Goal: Task Accomplishment & Management: Manage account settings

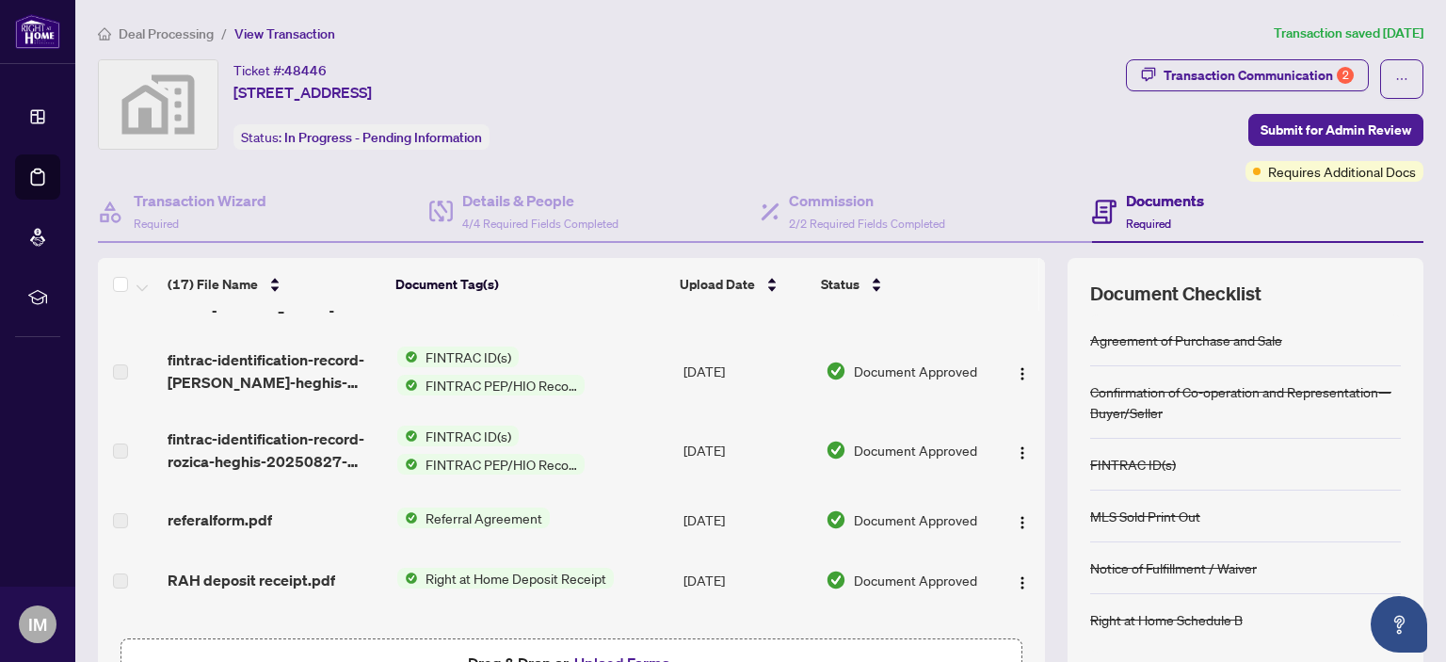
scroll to position [282, 0]
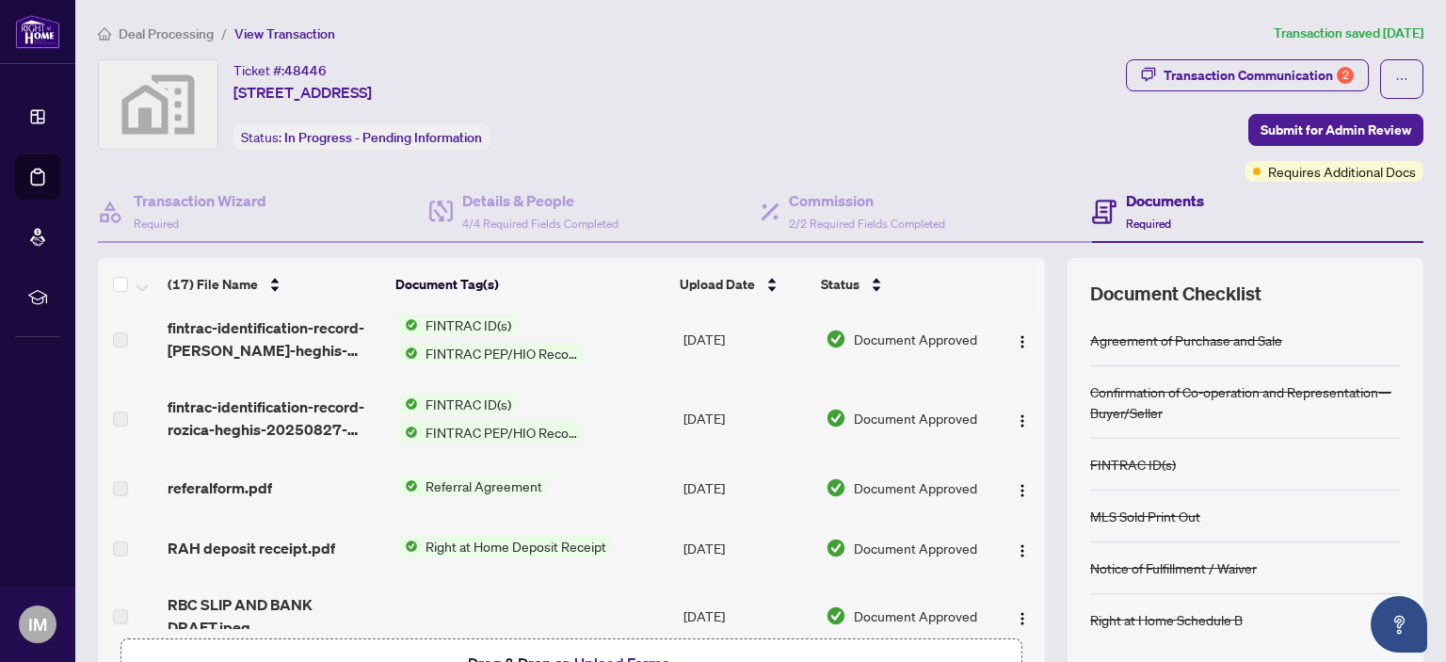
click at [501, 483] on span "Referral Agreement" at bounding box center [484, 485] width 132 height 21
click at [475, 485] on span "Referral Agreement" at bounding box center [484, 485] width 132 height 21
click at [476, 485] on span "Referral Agreement" at bounding box center [484, 485] width 132 height 21
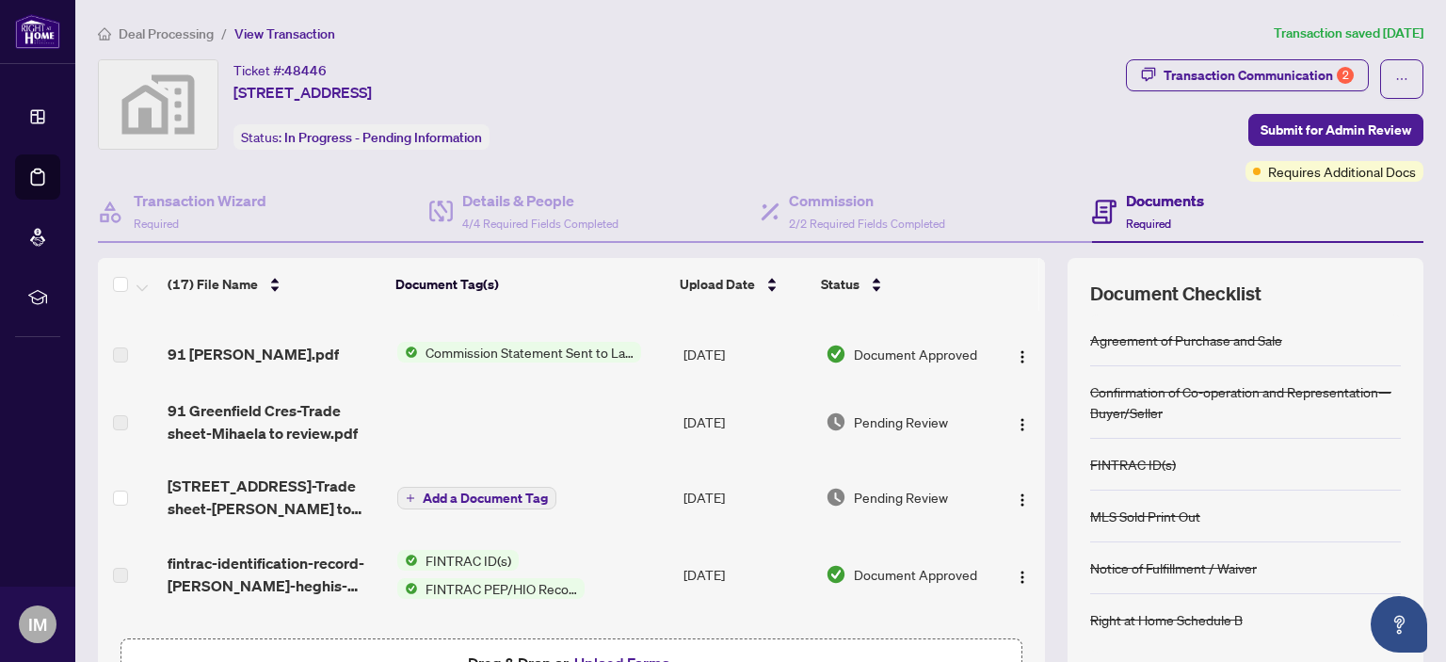
scroll to position [41, 0]
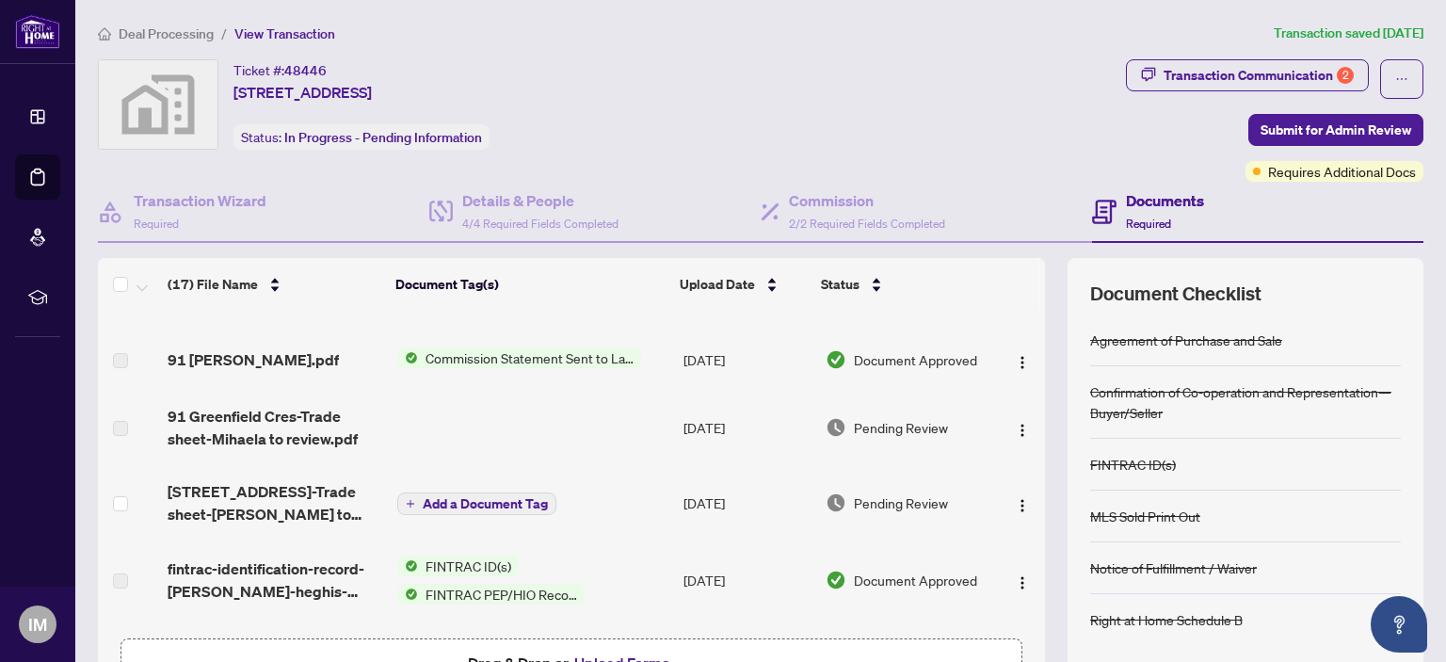
click at [468, 500] on span "Add a Document Tag" at bounding box center [485, 503] width 125 height 13
click at [468, 500] on div "Manage document tags Please browse the list or search to apply tags to: [STREET…" at bounding box center [723, 331] width 1446 height 662
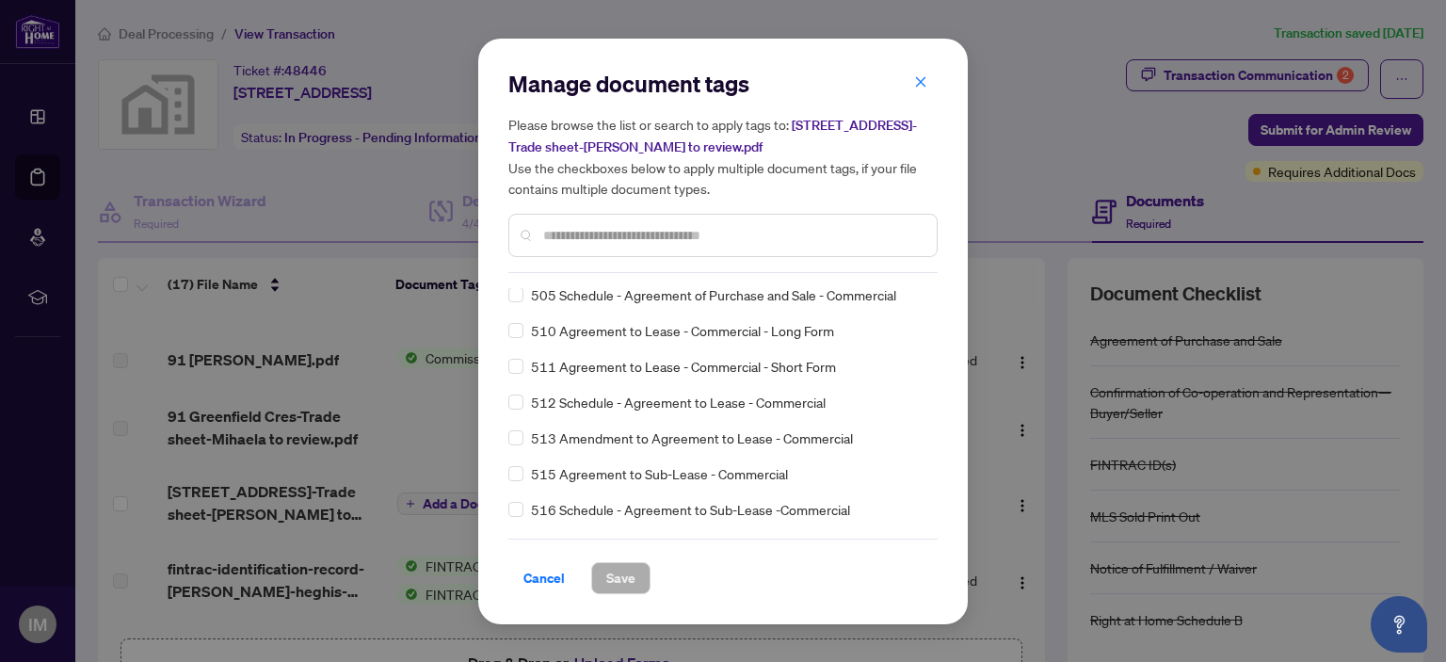
scroll to position [9552, 0]
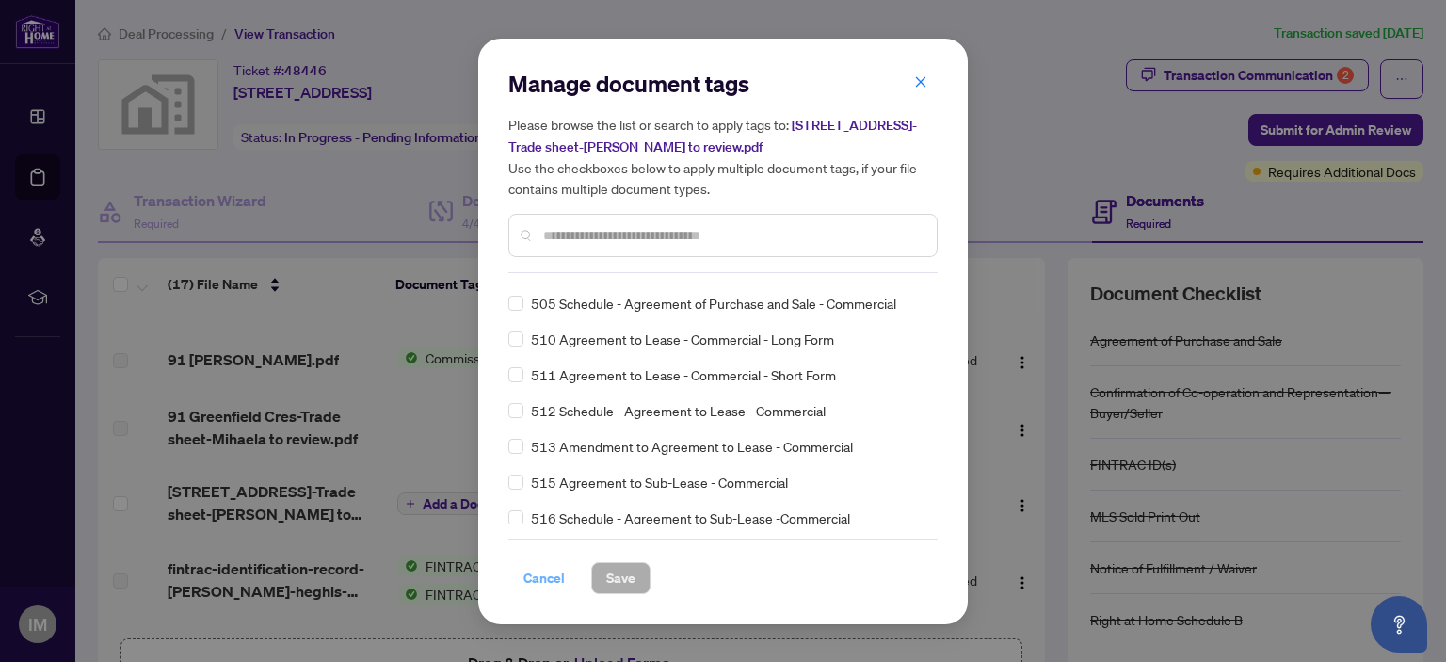
click at [530, 575] on span "Cancel" at bounding box center [543, 578] width 41 height 30
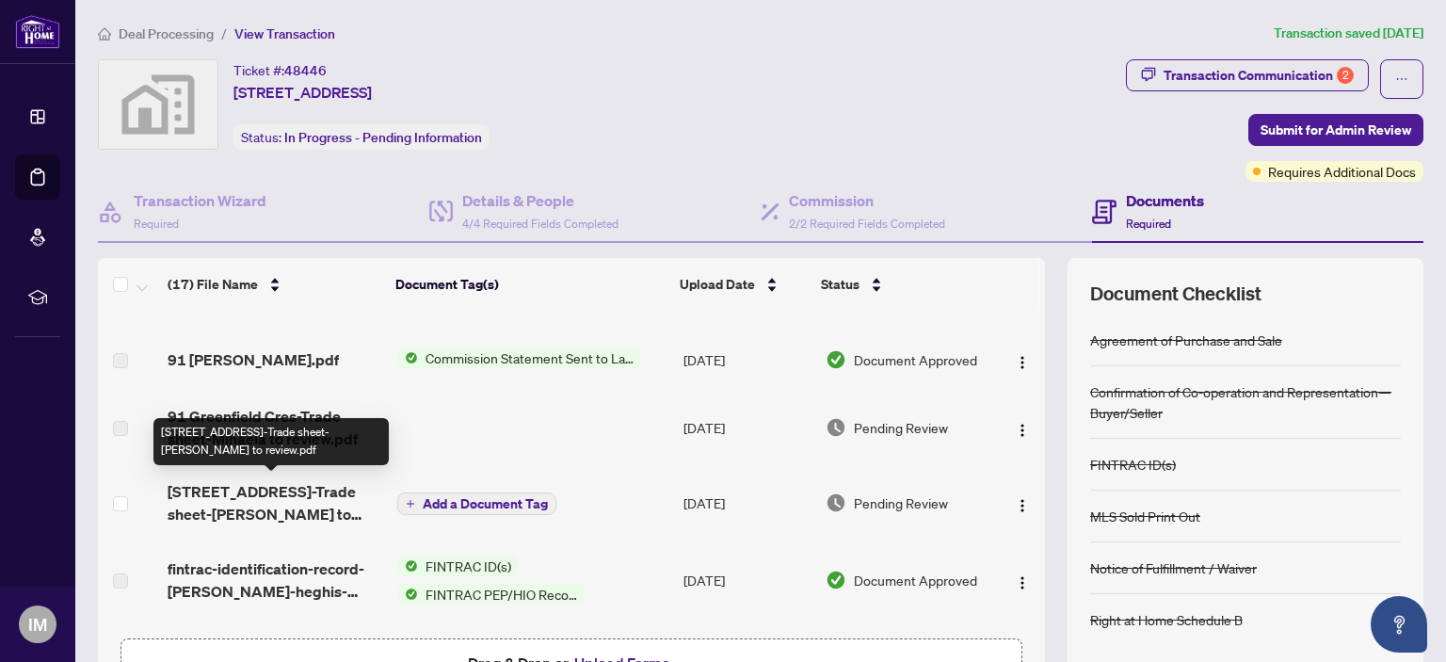
click at [224, 489] on span "[STREET_ADDRESS]-Trade sheet-[PERSON_NAME] to review.pdf" at bounding box center [275, 502] width 214 height 45
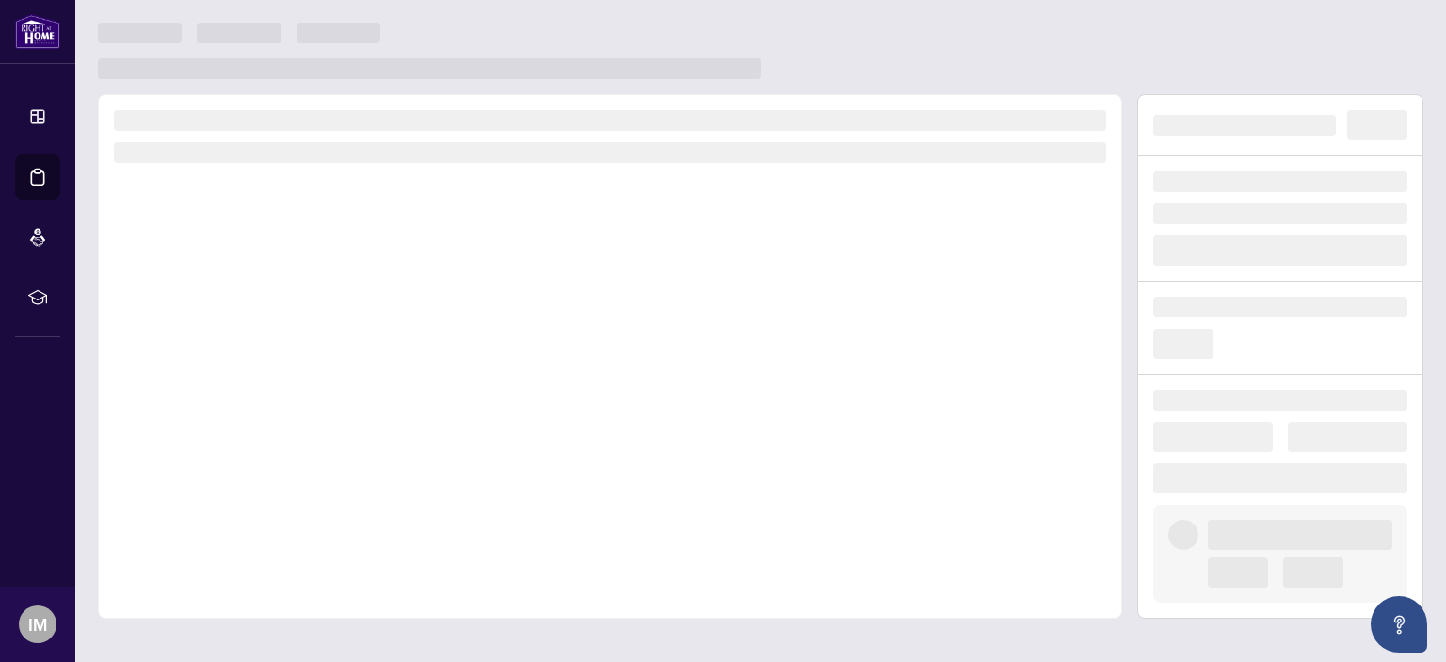
click at [224, 489] on div at bounding box center [610, 356] width 1024 height 524
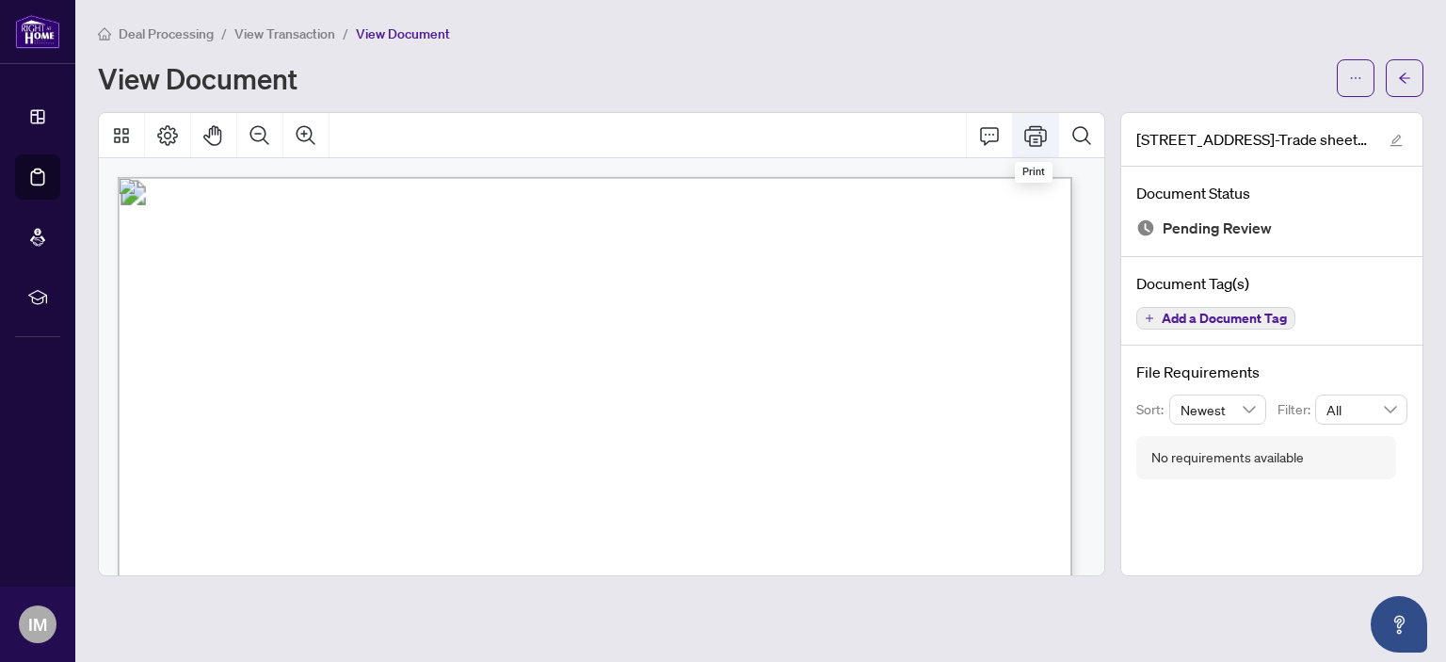
click at [1029, 141] on icon "Print" at bounding box center [1035, 135] width 23 height 23
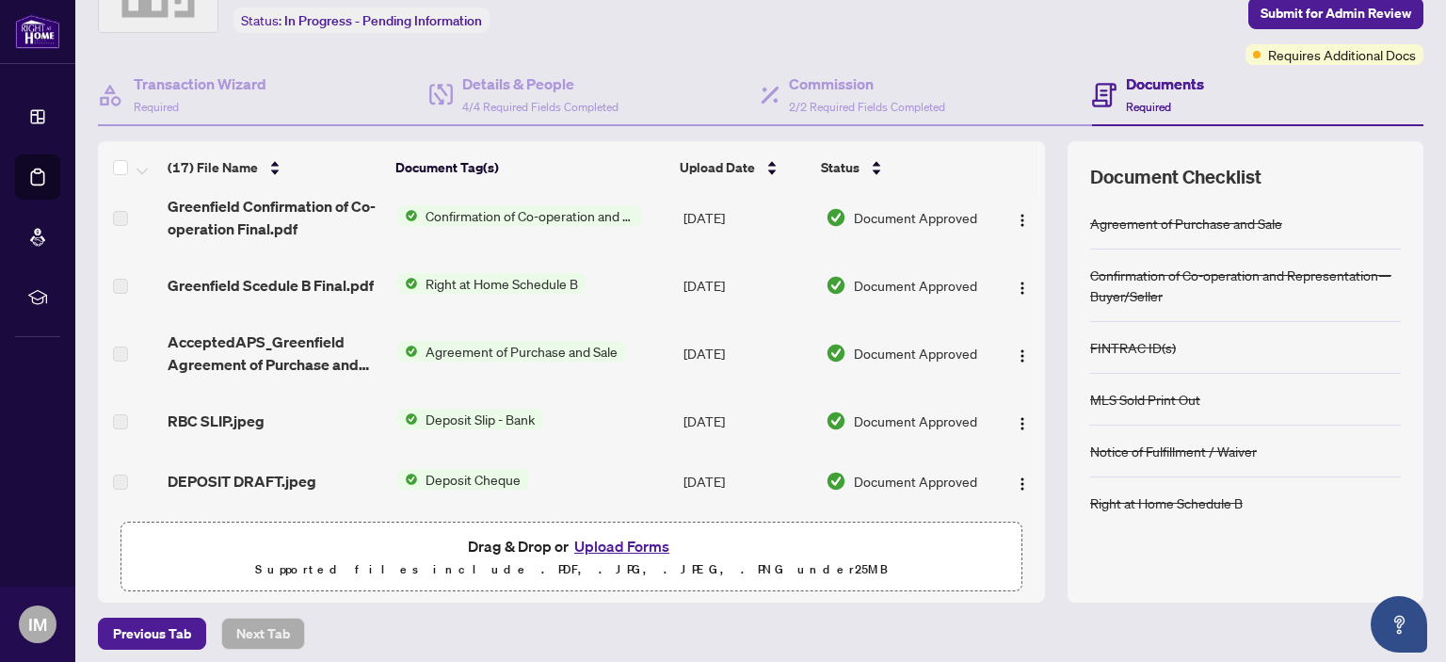
scroll to position [124, 0]
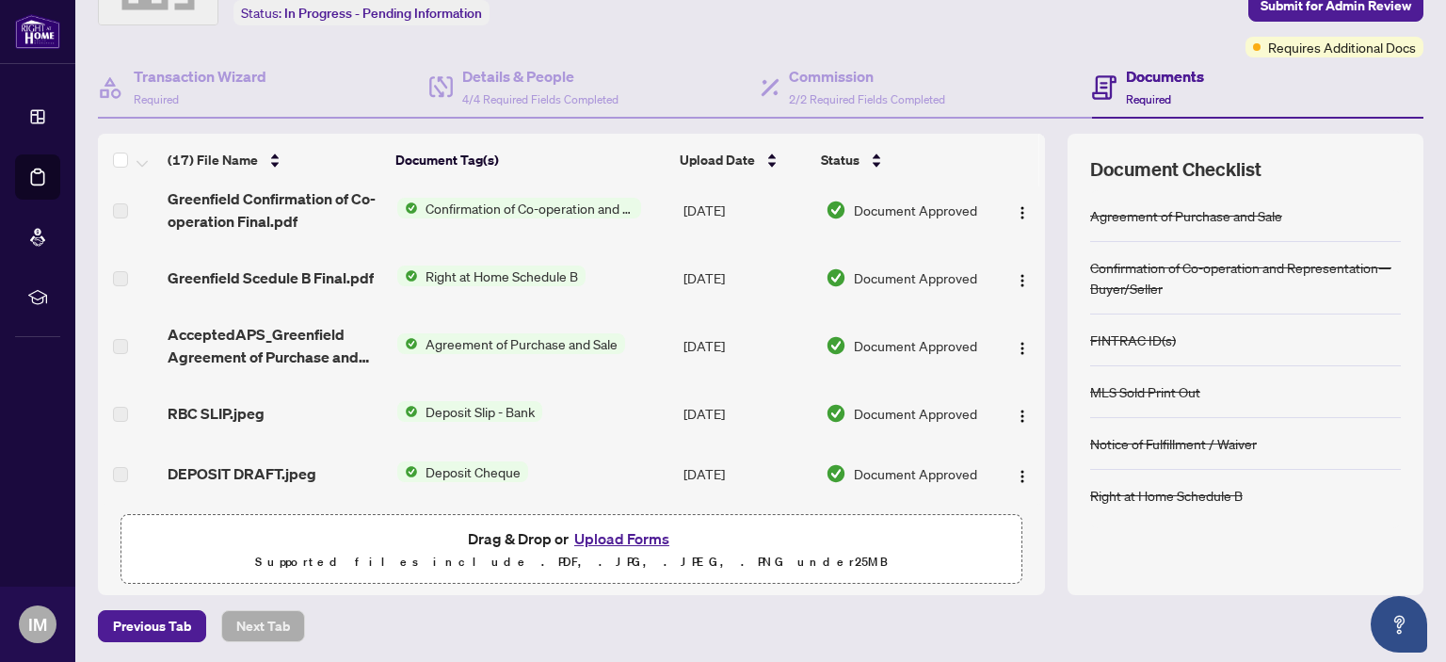
click at [609, 534] on button "Upload Forms" at bounding box center [622, 538] width 106 height 24
click at [601, 538] on button "Upload Forms" at bounding box center [622, 538] width 106 height 24
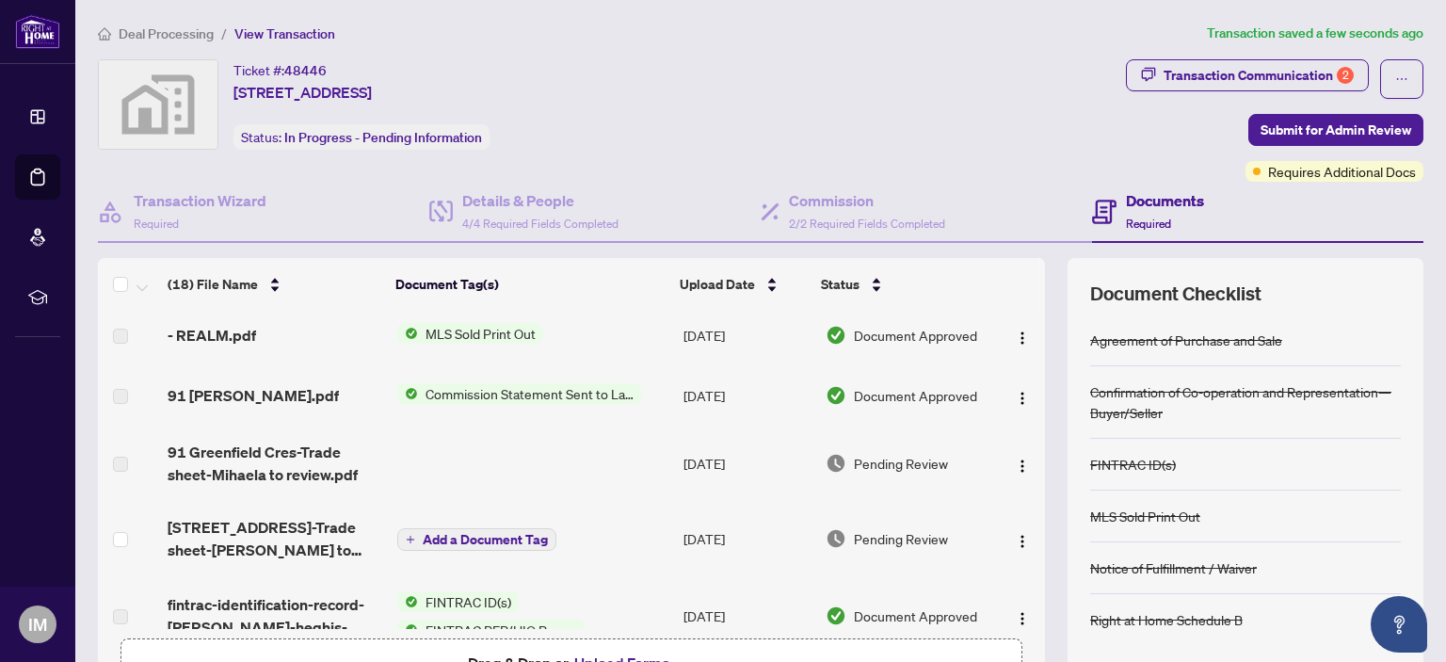
scroll to position [0, 0]
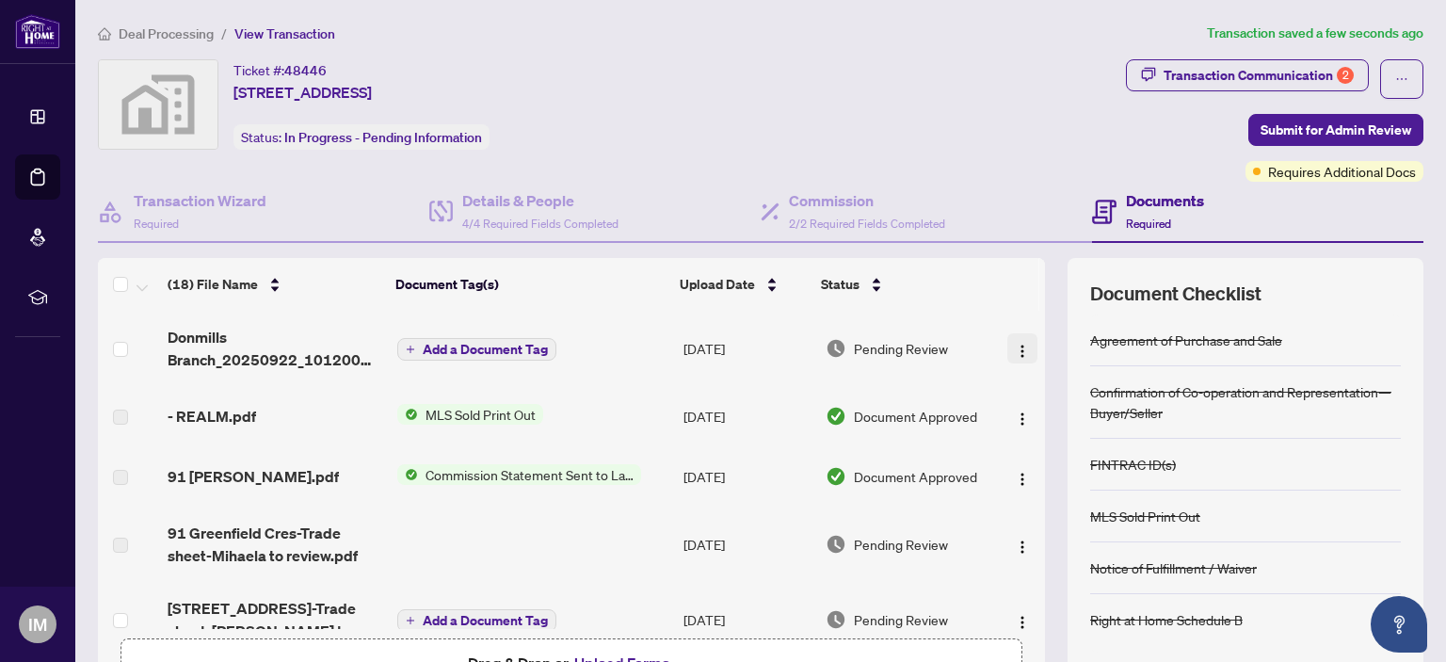
click at [1015, 345] on img "button" at bounding box center [1022, 351] width 15 height 15
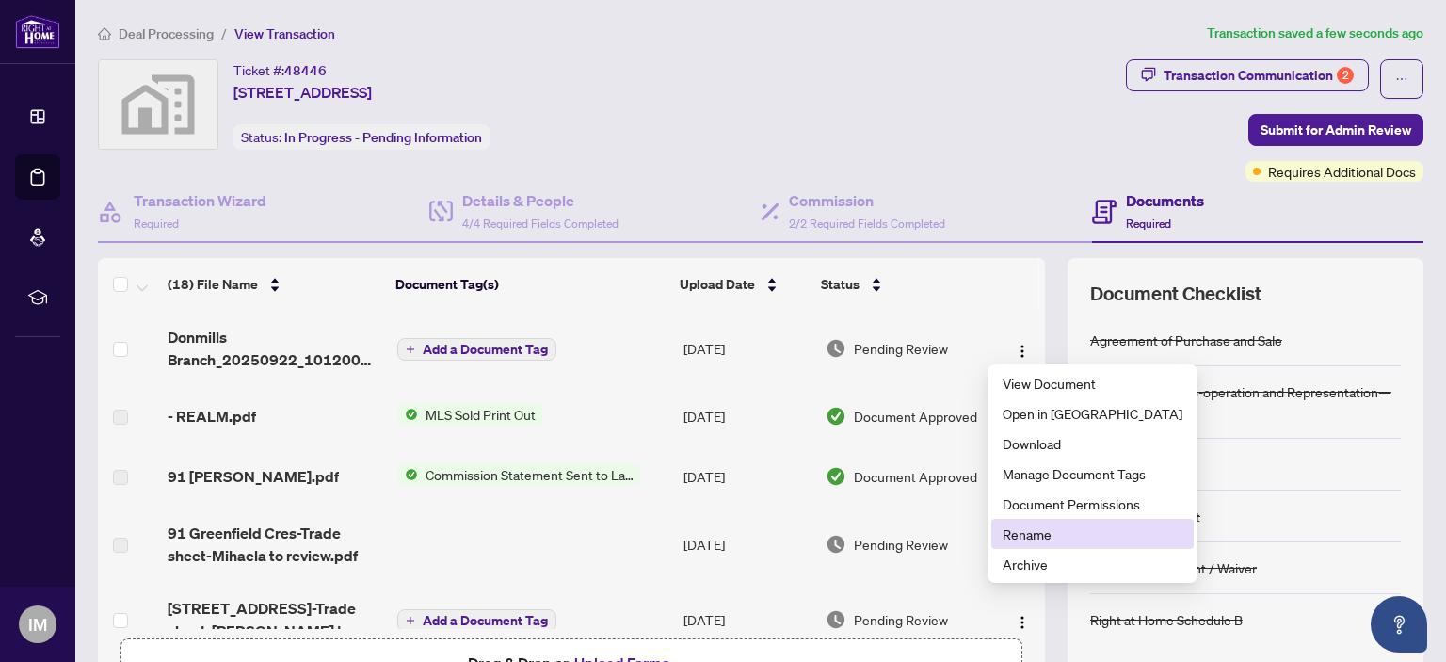
click at [1030, 534] on span "Rename" at bounding box center [1093, 533] width 180 height 21
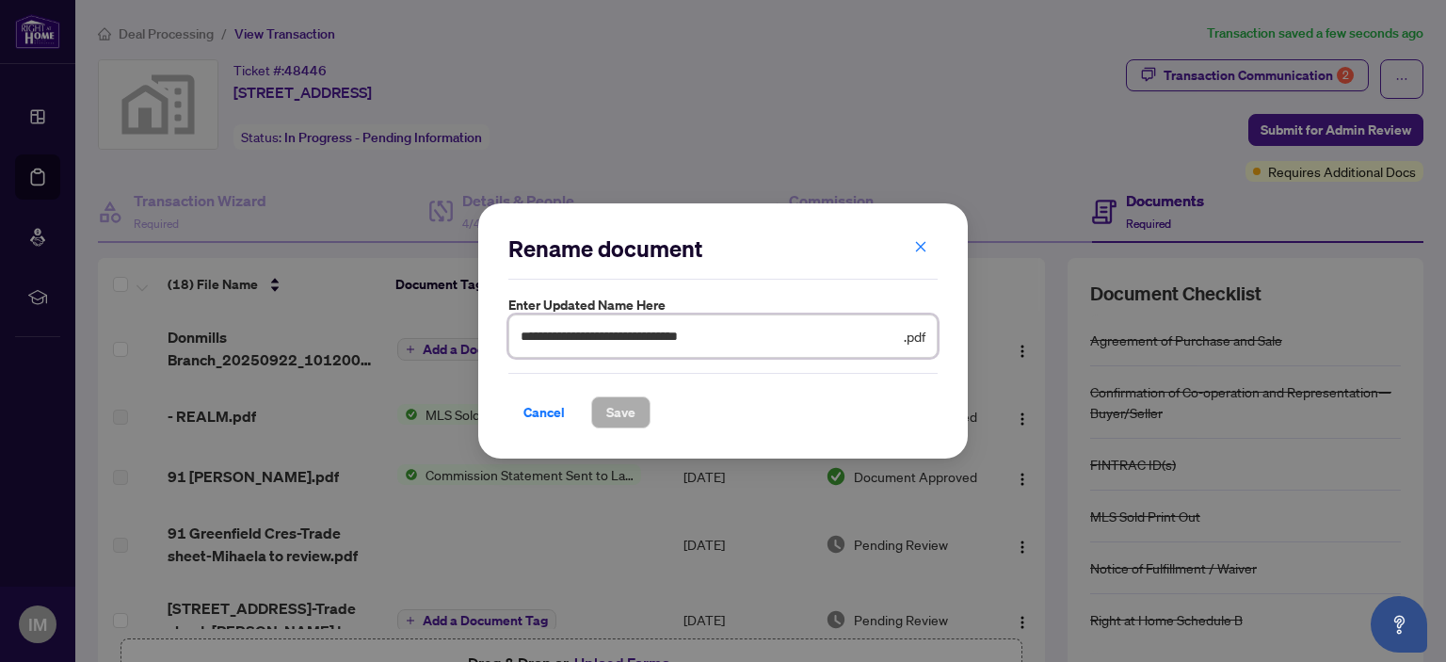
click at [756, 334] on input "**********" at bounding box center [710, 336] width 379 height 21
type input "*"
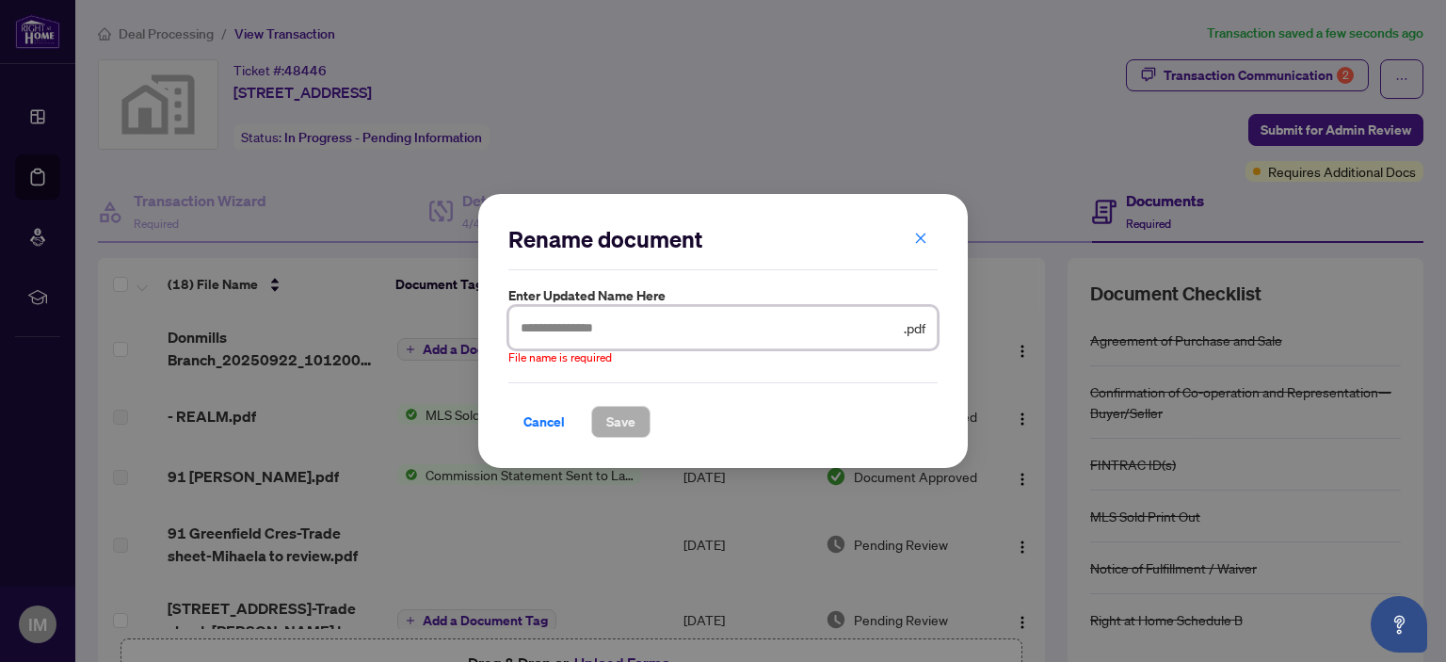
type input "*"
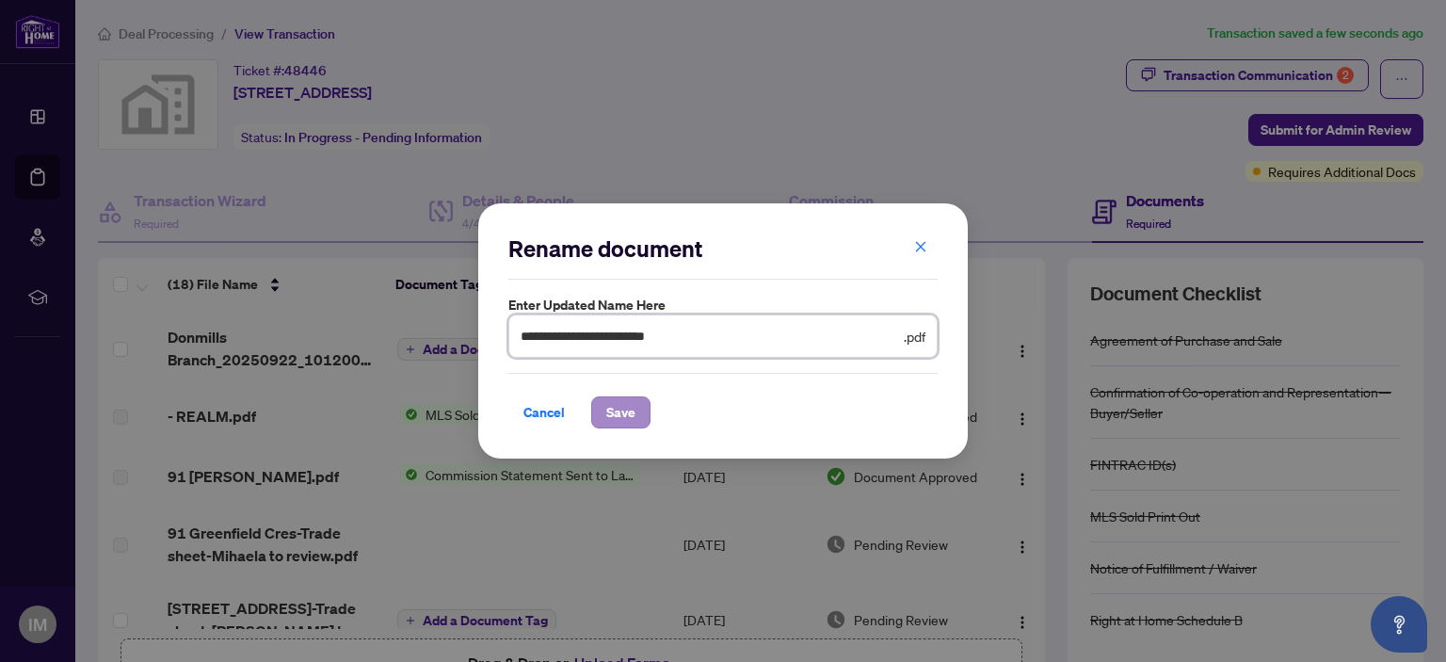
type input "**********"
click at [612, 405] on span "Save" at bounding box center [620, 412] width 29 height 30
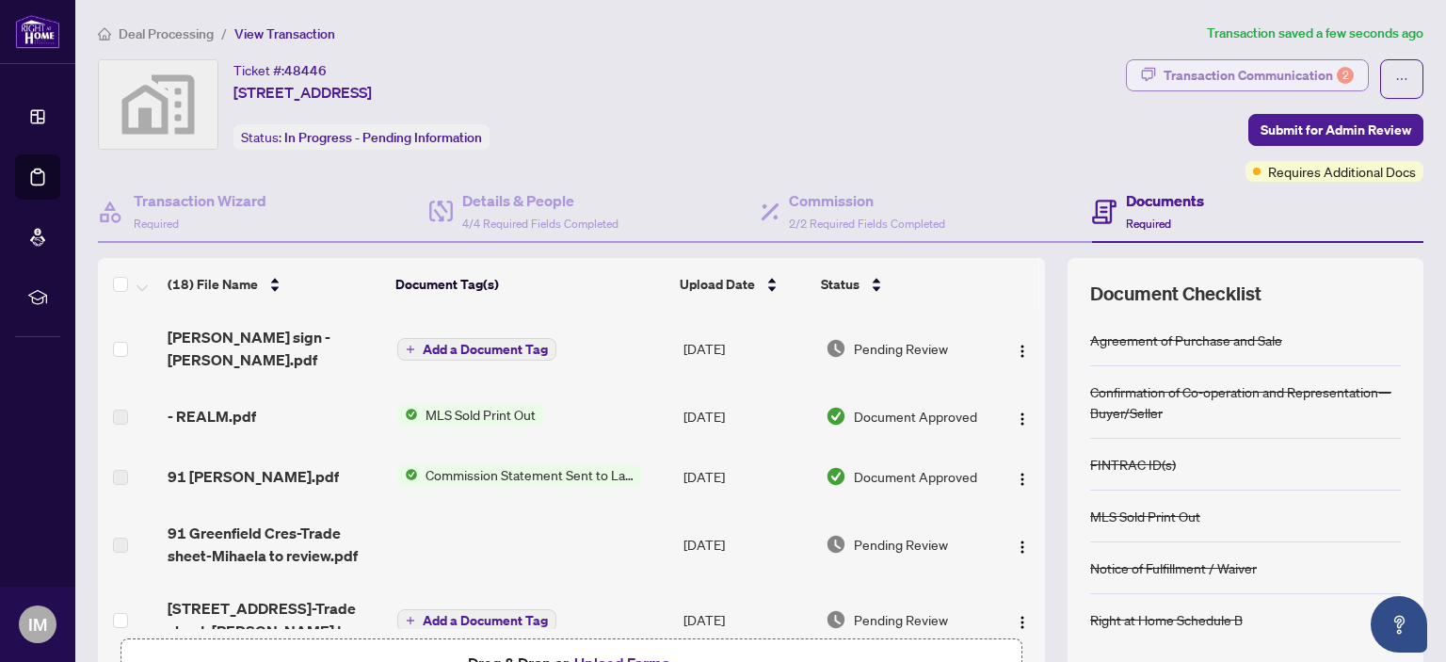
click at [1183, 72] on div "Transaction Communication 2" at bounding box center [1259, 75] width 190 height 30
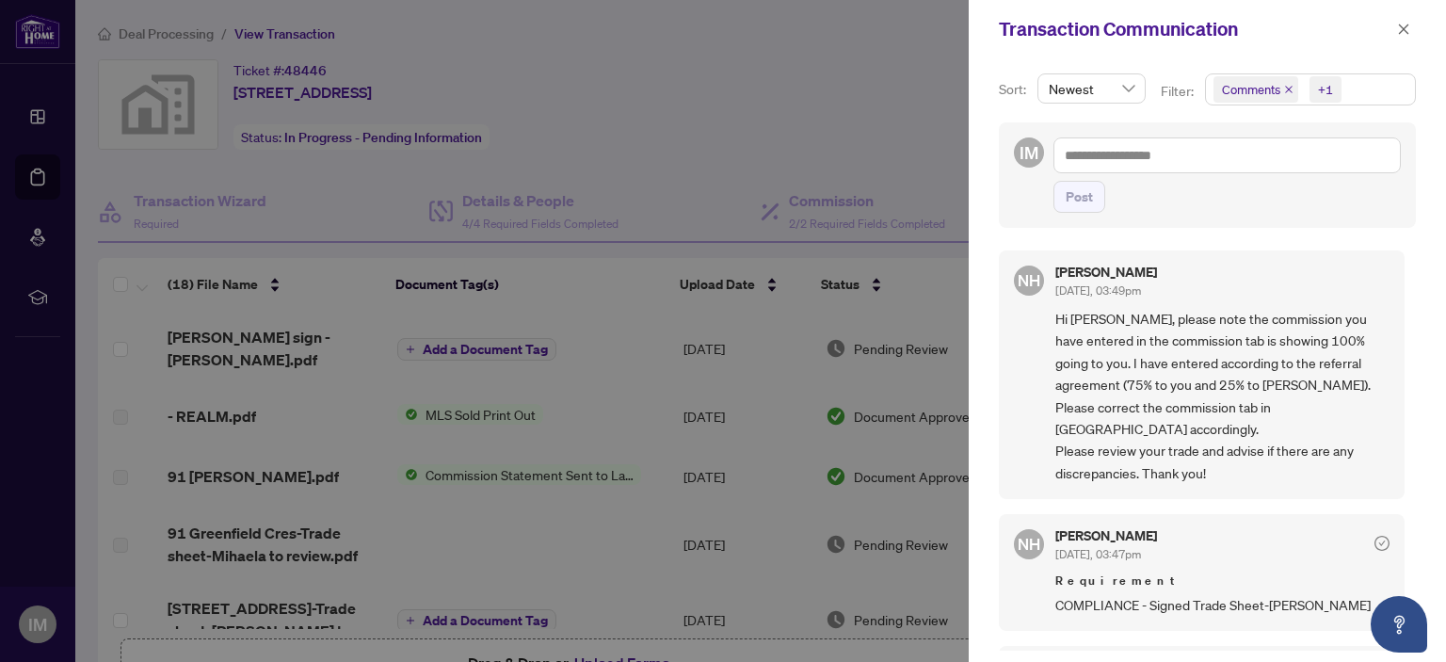
click at [1274, 91] on span "Comments" at bounding box center [1251, 89] width 58 height 19
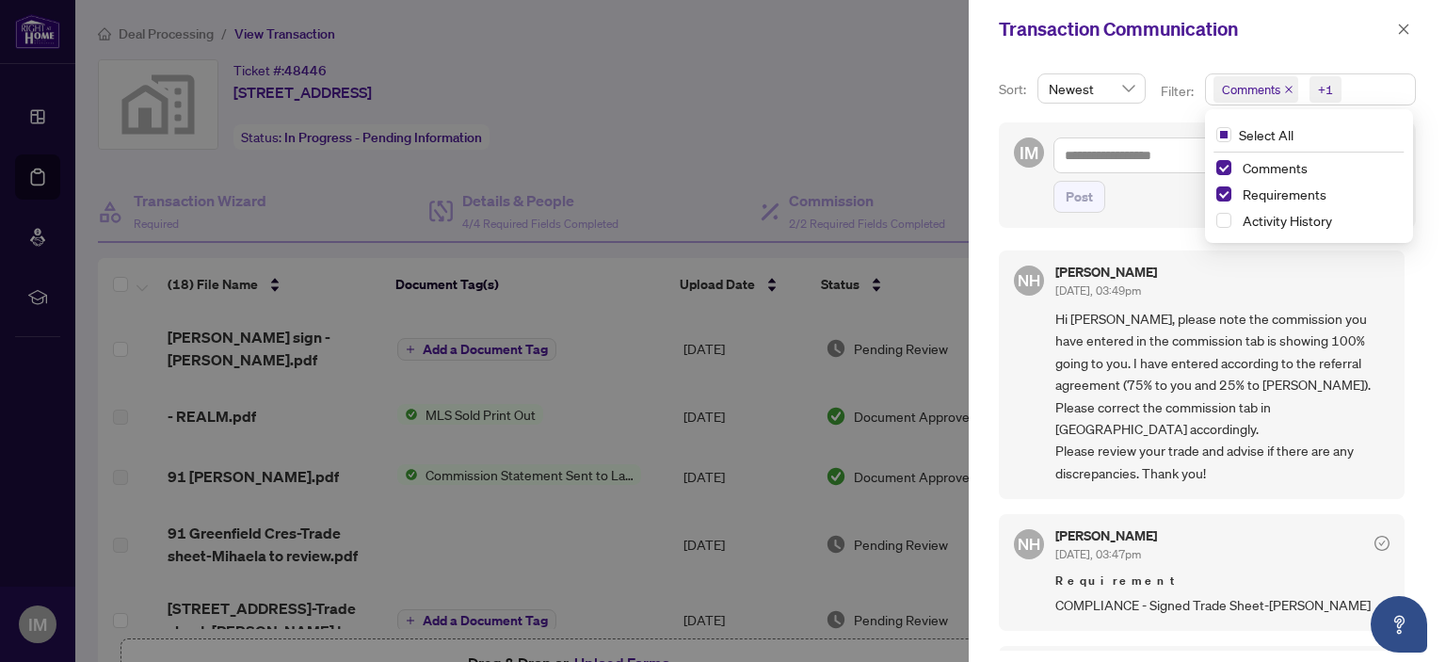
click at [1288, 91] on icon "close" at bounding box center [1288, 89] width 9 height 9
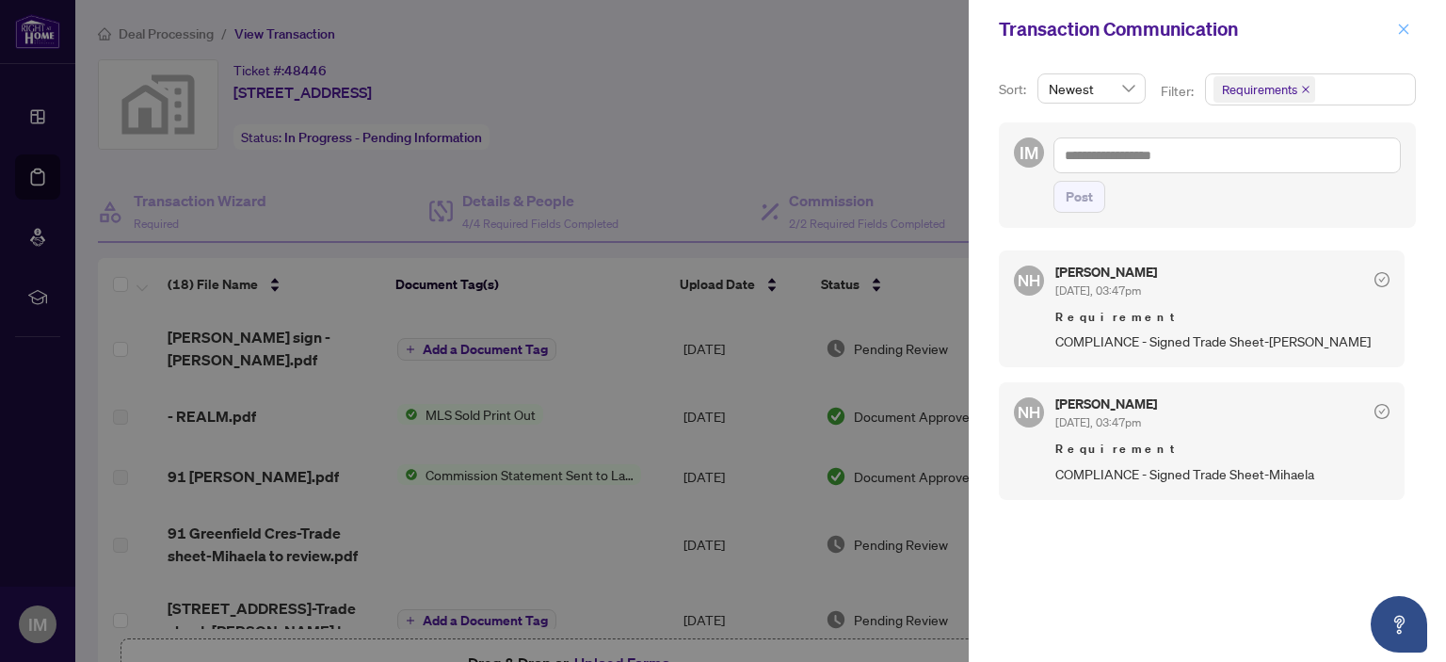
click at [1404, 29] on icon "close" at bounding box center [1404, 29] width 10 height 10
